Goal: Task Accomplishment & Management: Manage account settings

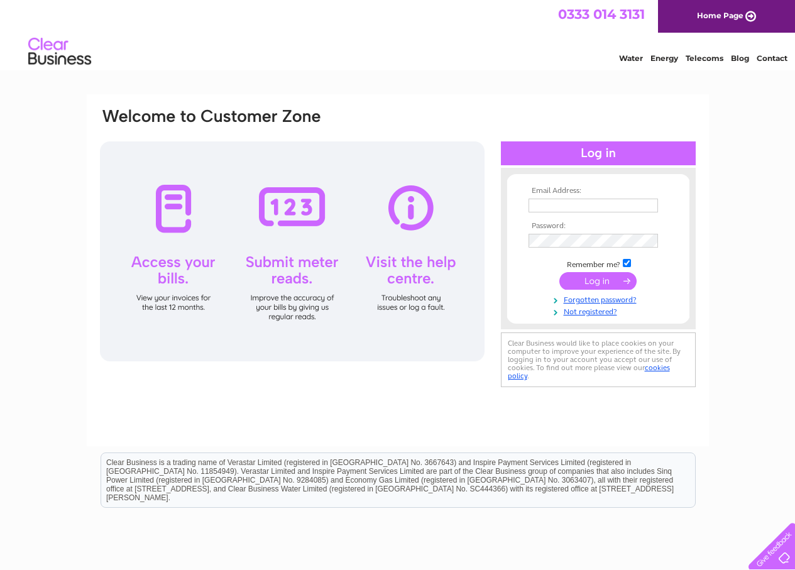
type input "thompsonsgarage@btconnect.com"
click at [589, 281] on input "submit" at bounding box center [597, 281] width 77 height 18
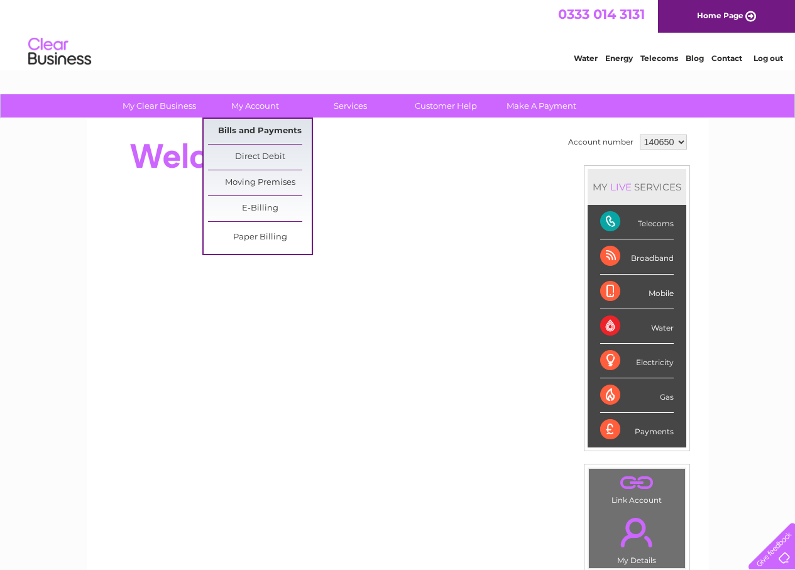
click at [260, 137] on link "Bills and Payments" at bounding box center [260, 131] width 104 height 25
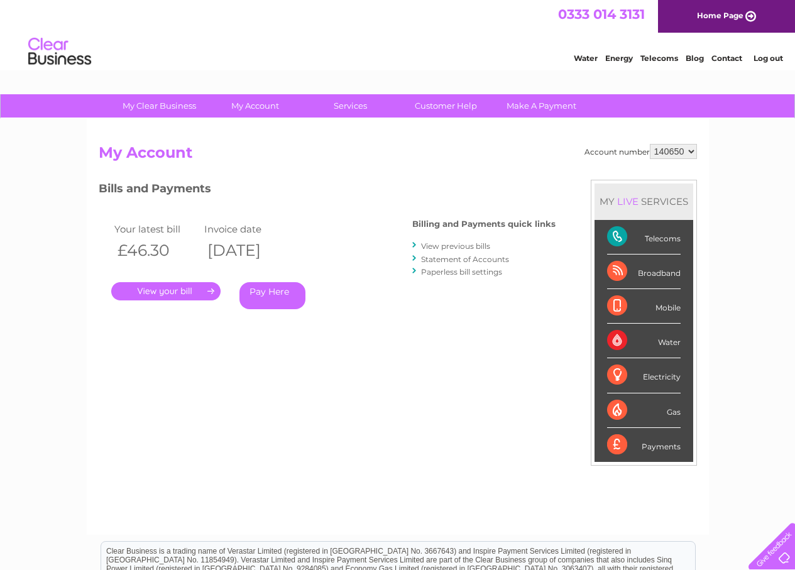
click at [172, 290] on link "." at bounding box center [165, 291] width 109 height 18
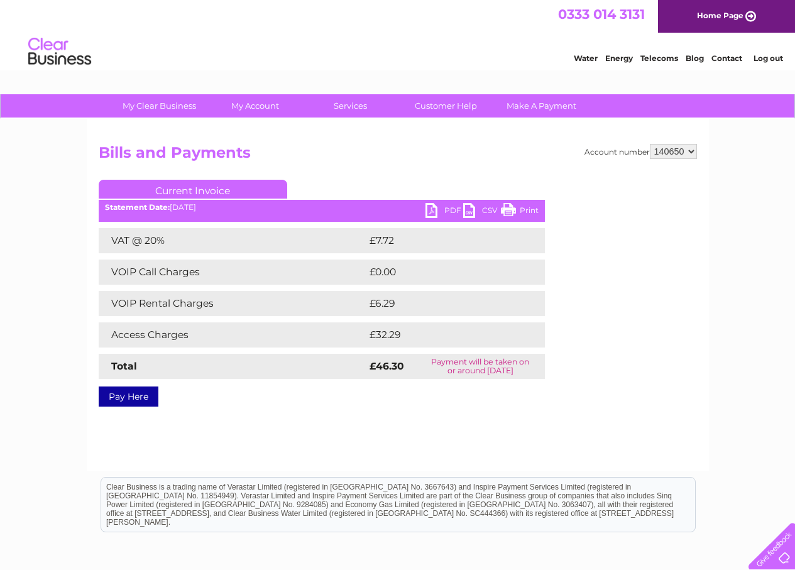
click at [444, 215] on link "PDF" at bounding box center [444, 212] width 38 height 18
click at [444, 209] on link "PDF" at bounding box center [444, 212] width 38 height 18
click at [779, 57] on link "Log out" at bounding box center [769, 57] width 30 height 9
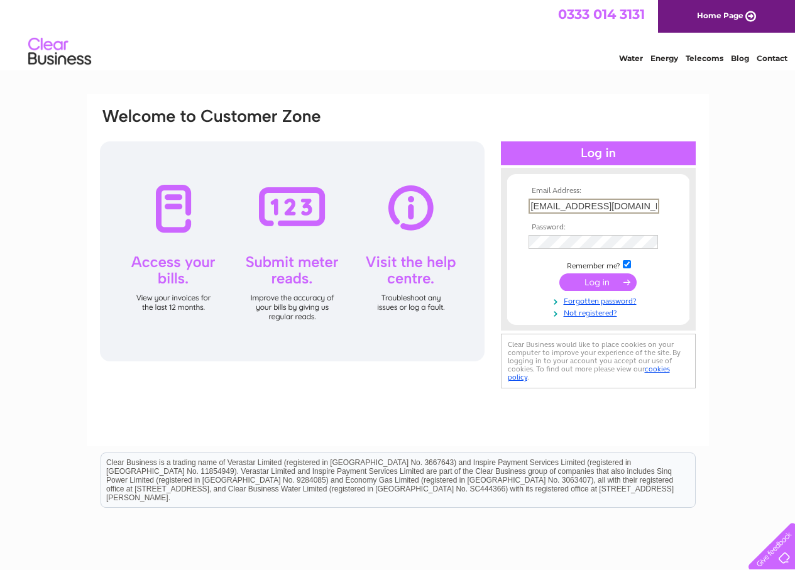
drag, startPoint x: 645, startPoint y: 204, endPoint x: 639, endPoint y: 202, distance: 7.2
click at [639, 202] on input "[EMAIL_ADDRESS][DOMAIN_NAME]" at bounding box center [594, 206] width 131 height 15
type input "[EMAIL_ADDRESS][DOMAIN_NAME]"
click at [601, 282] on input "submit" at bounding box center [597, 281] width 77 height 18
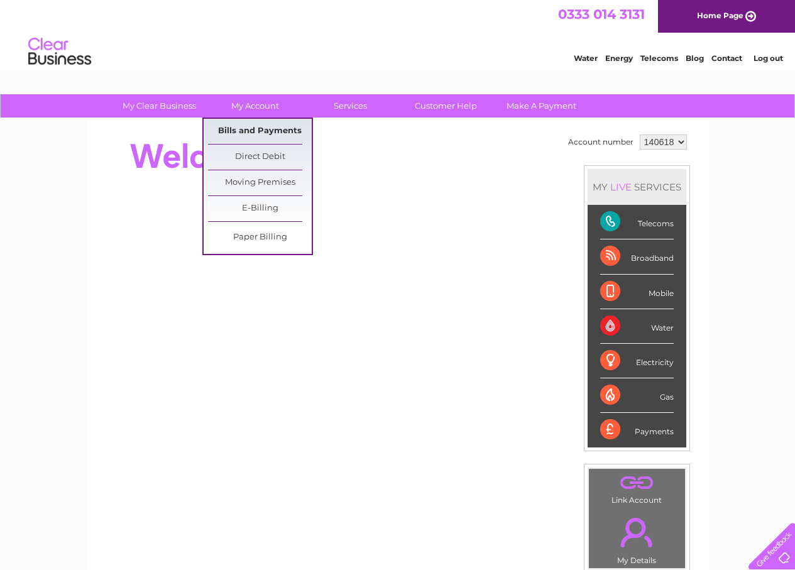
click at [256, 131] on link "Bills and Payments" at bounding box center [260, 131] width 104 height 25
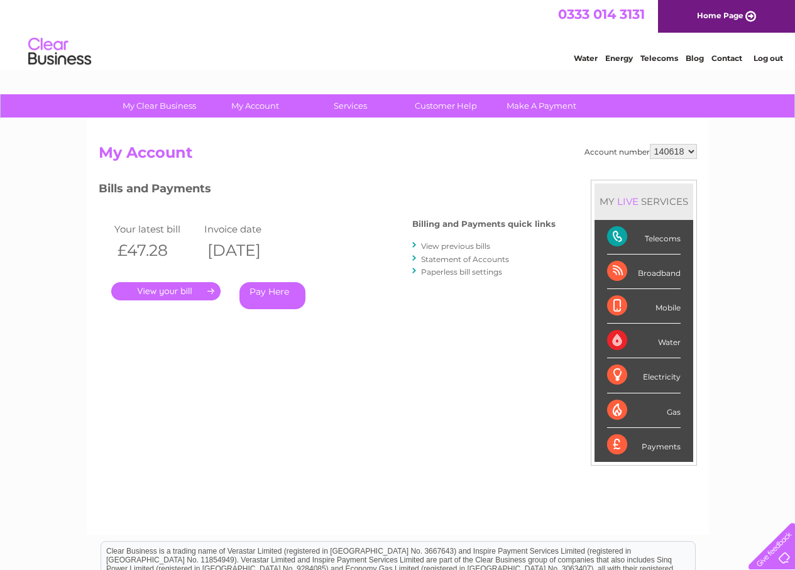
click at [153, 295] on link "." at bounding box center [165, 291] width 109 height 18
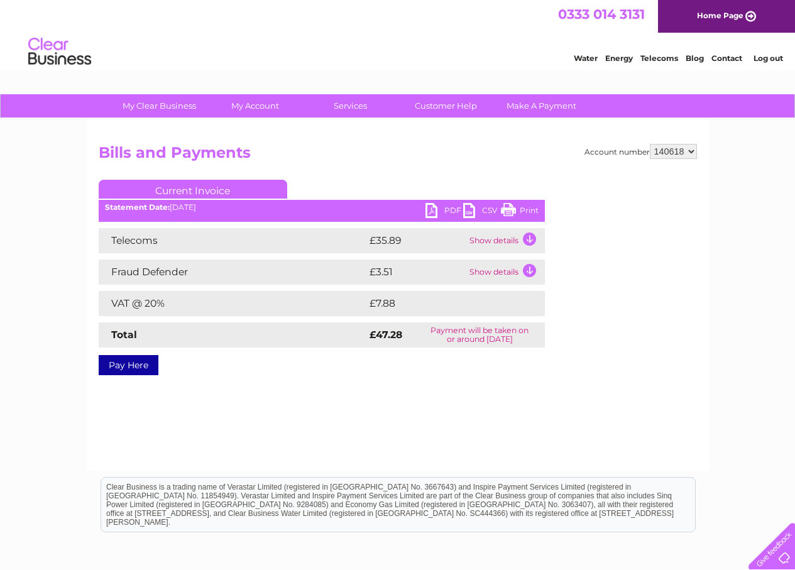
click at [452, 206] on link "PDF" at bounding box center [444, 212] width 38 height 18
click at [442, 210] on link "PDF" at bounding box center [444, 212] width 38 height 18
click at [778, 60] on link "Log out" at bounding box center [769, 57] width 30 height 9
